Goal: Task Accomplishment & Management: Manage account settings

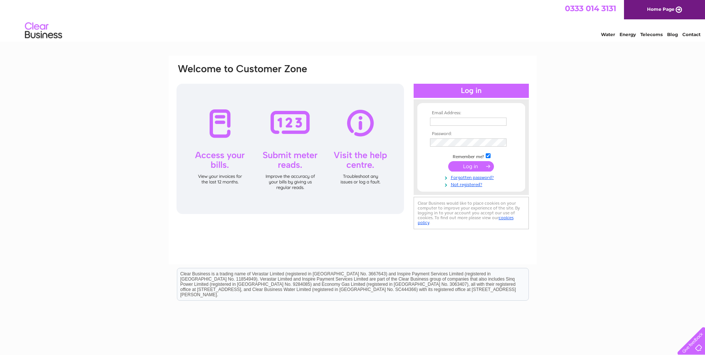
click at [477, 123] on input "text" at bounding box center [468, 121] width 77 height 8
paste input "[EMAIL_ADDRESS][DOMAIN_NAME]"
type input "[EMAIL_ADDRESS][DOMAIN_NAME]"
click at [470, 166] on input "submit" at bounding box center [471, 166] width 46 height 10
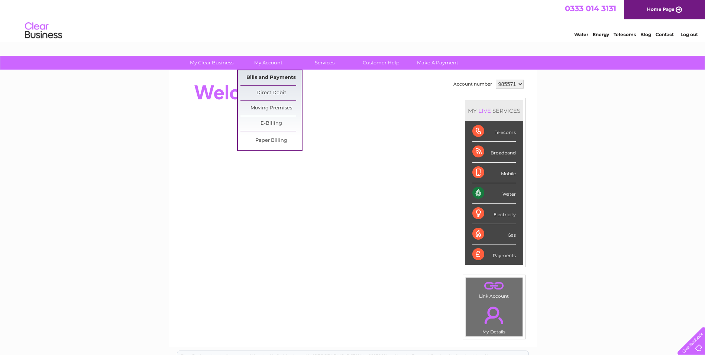
click at [274, 78] on link "Bills and Payments" at bounding box center [271, 77] width 61 height 15
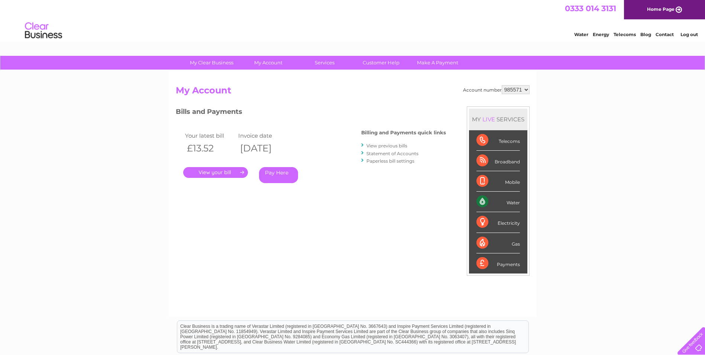
click at [241, 173] on link "." at bounding box center [215, 172] width 65 height 11
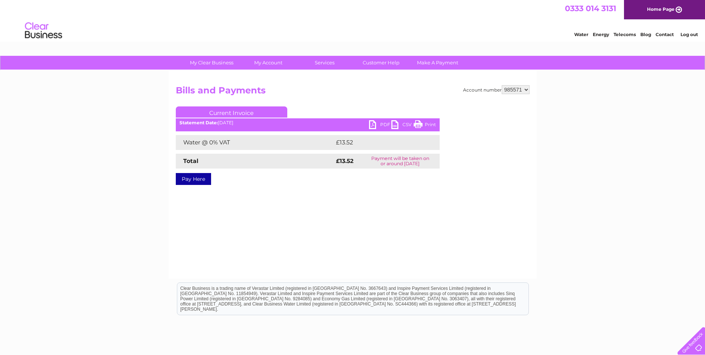
click at [384, 122] on link "PDF" at bounding box center [380, 125] width 22 height 11
